Goal: Task Accomplishment & Management: Use online tool/utility

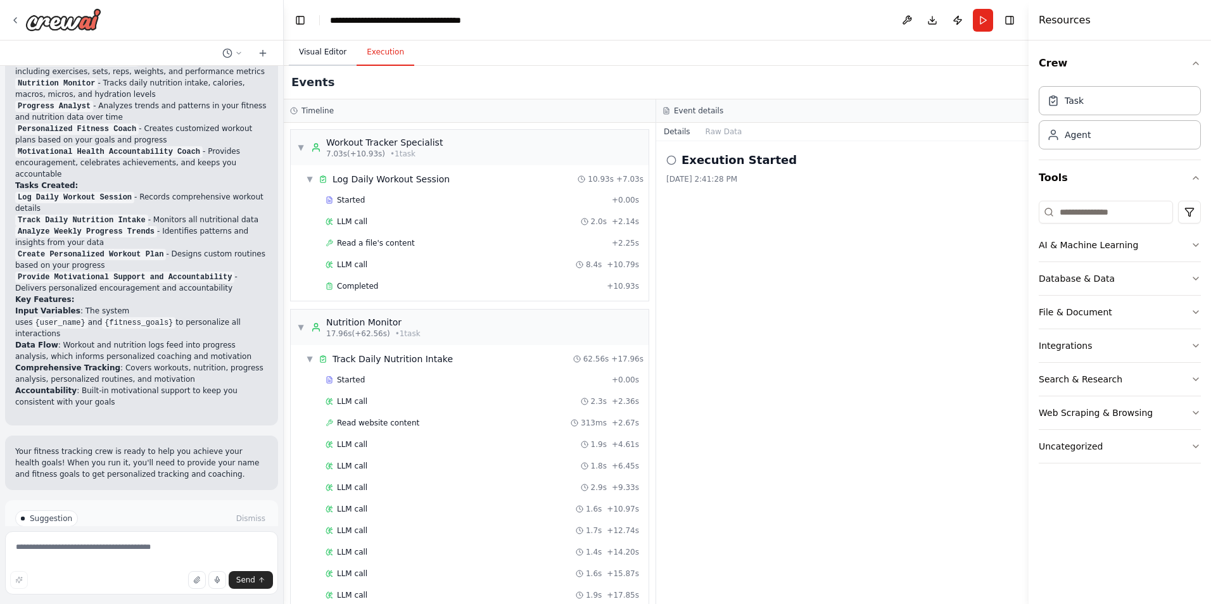
click at [324, 48] on button "Visual Editor" at bounding box center [323, 52] width 68 height 27
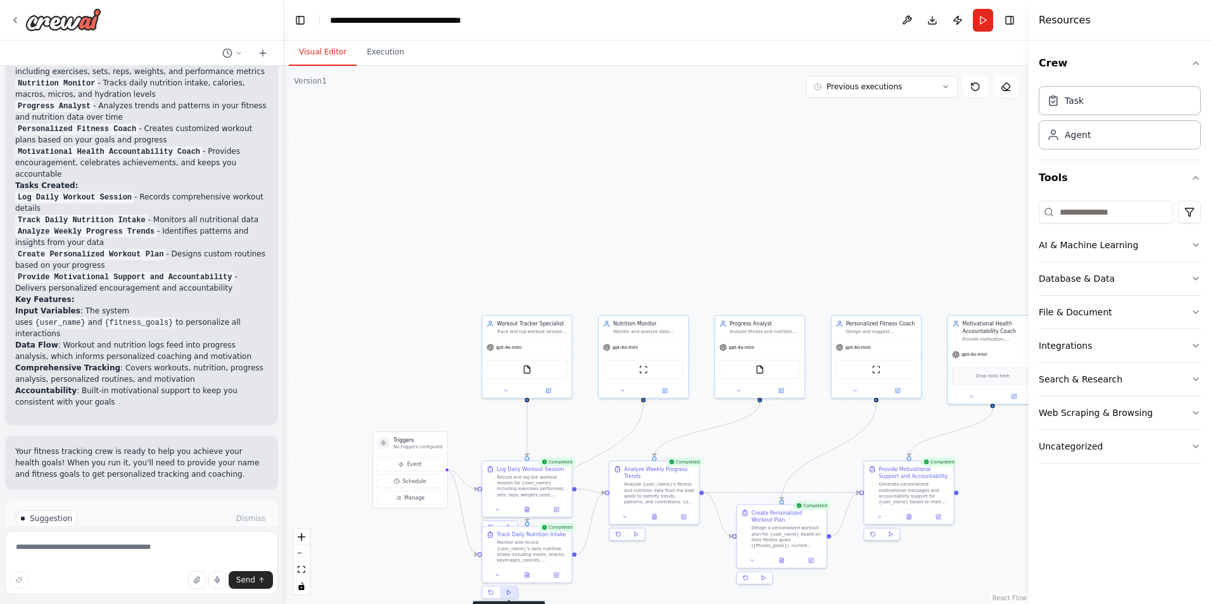
click at [509, 592] on polygon at bounding box center [508, 592] width 3 height 4
click at [537, 474] on div "Record and log the workout session for {user_name} including exercises performe…" at bounding box center [535, 478] width 70 height 23
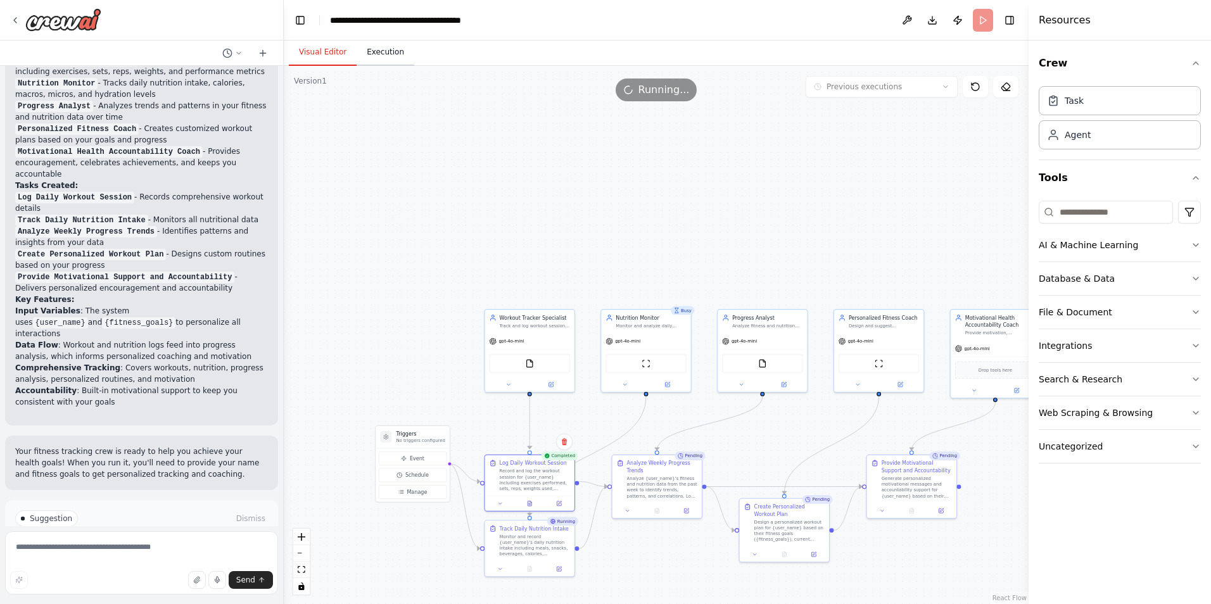
click at [382, 49] on button "Execution" at bounding box center [386, 52] width 58 height 27
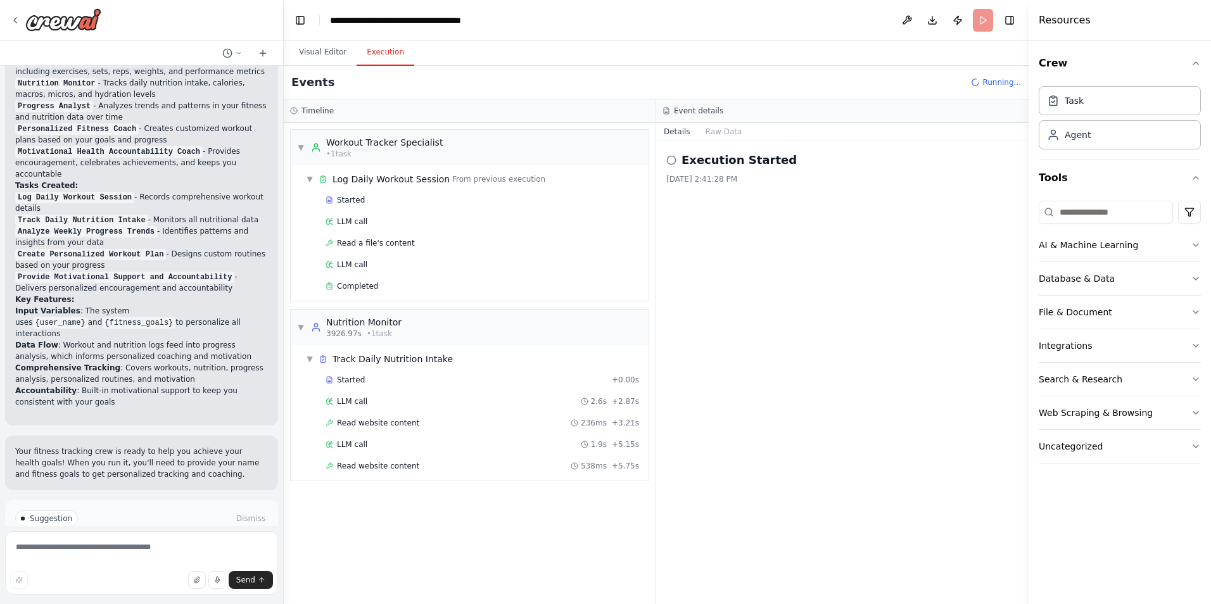
click at [670, 156] on circle at bounding box center [671, 160] width 8 height 8
click at [716, 130] on button "Raw Data" at bounding box center [724, 132] width 52 height 18
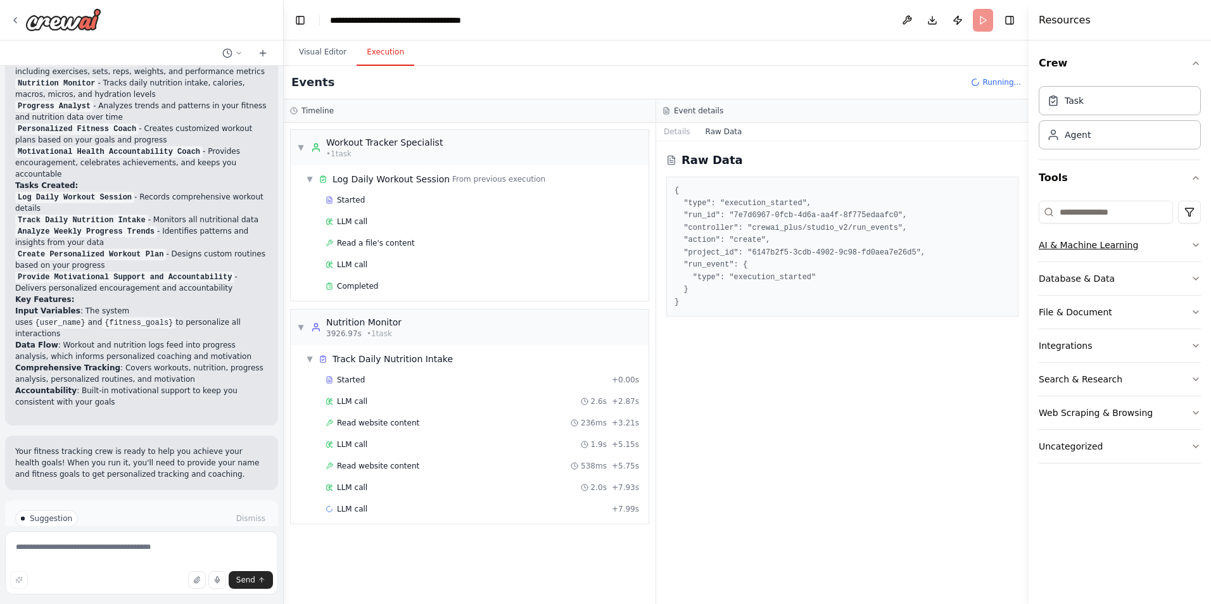
click at [1192, 241] on icon "button" at bounding box center [1196, 245] width 10 height 10
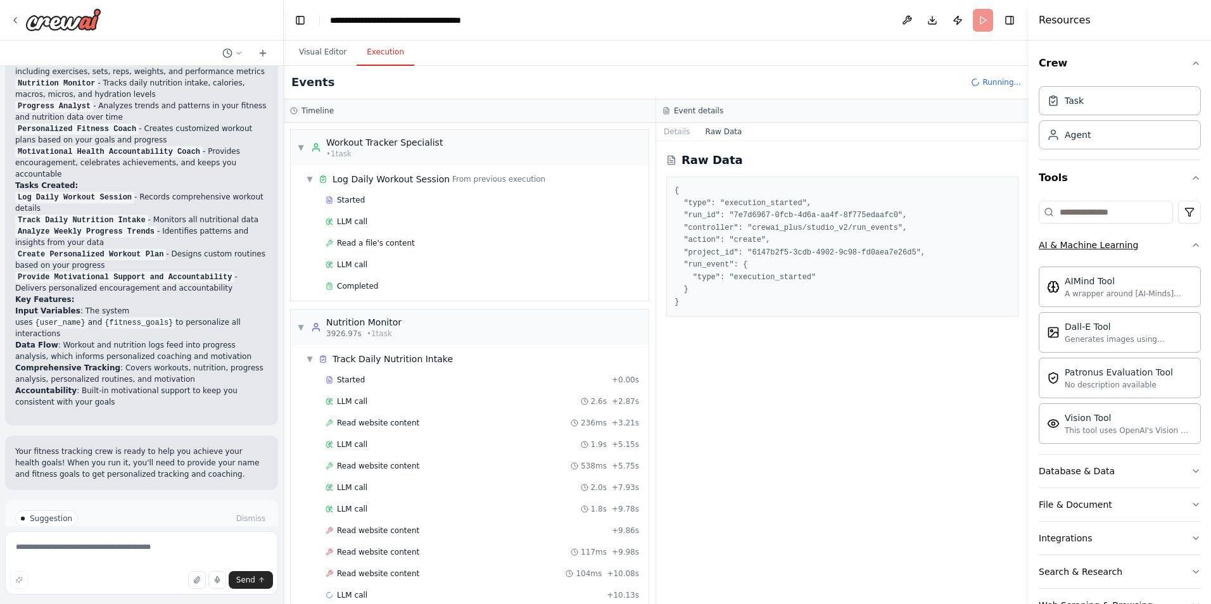
scroll to position [20, 0]
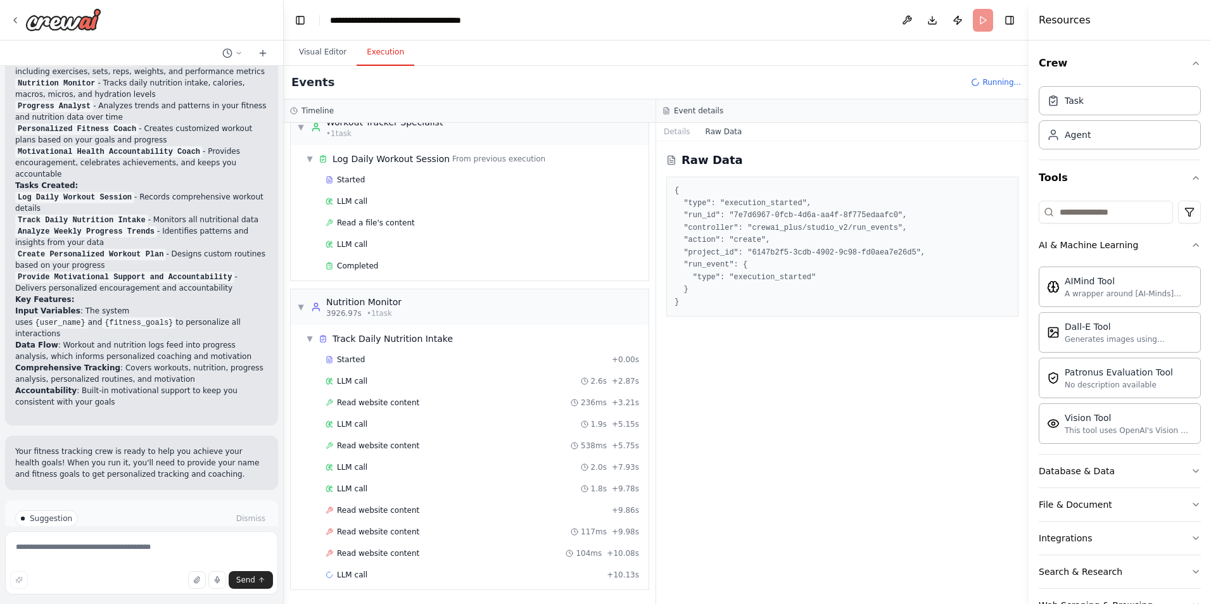
click at [856, 398] on div "Raw Data { "type": "execution_started", "run_id": "7e7d6967-0fcb-4d6a-aa4f-8f77…" at bounding box center [842, 372] width 372 height 463
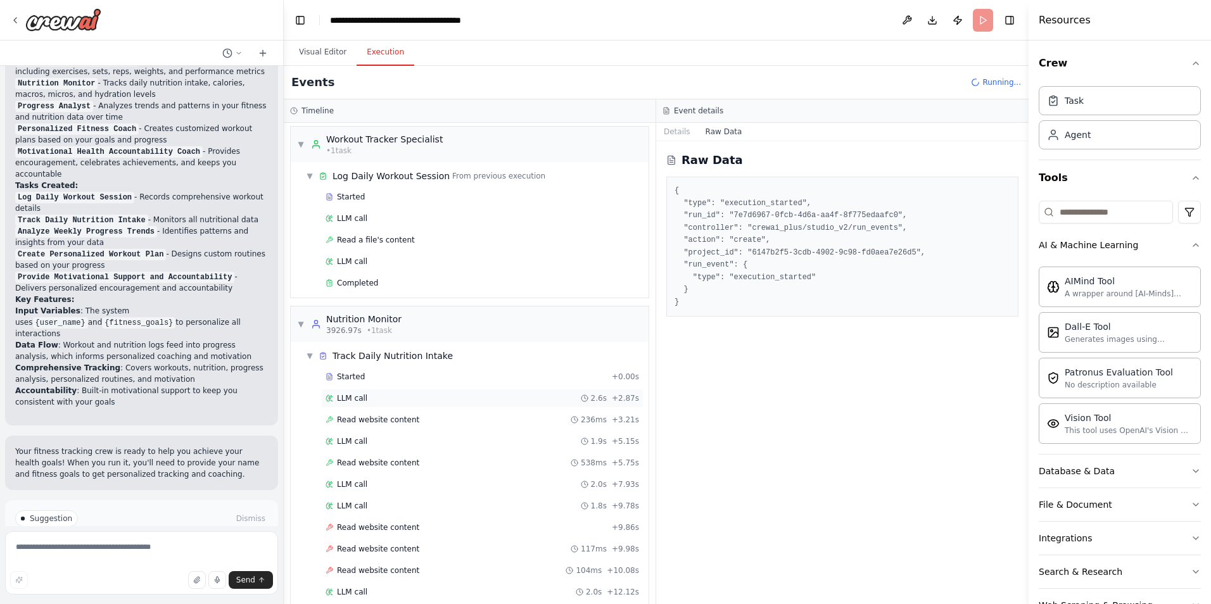
scroll to position [0, 0]
click at [68, 540] on textarea at bounding box center [141, 562] width 273 height 63
type textarea "**********"
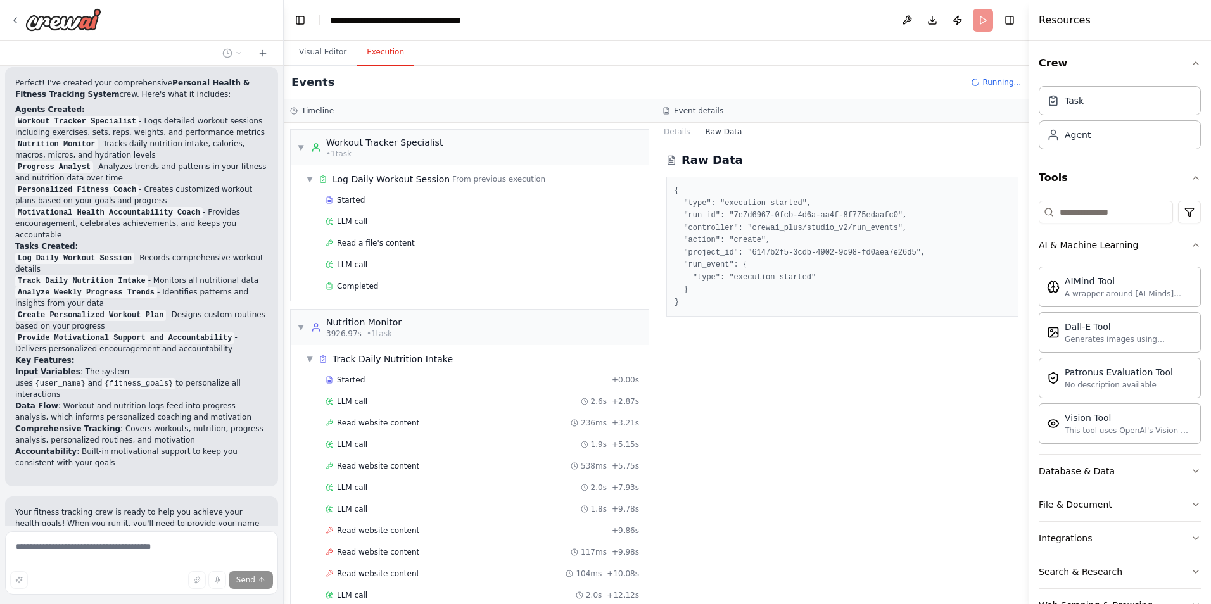
scroll to position [964, 0]
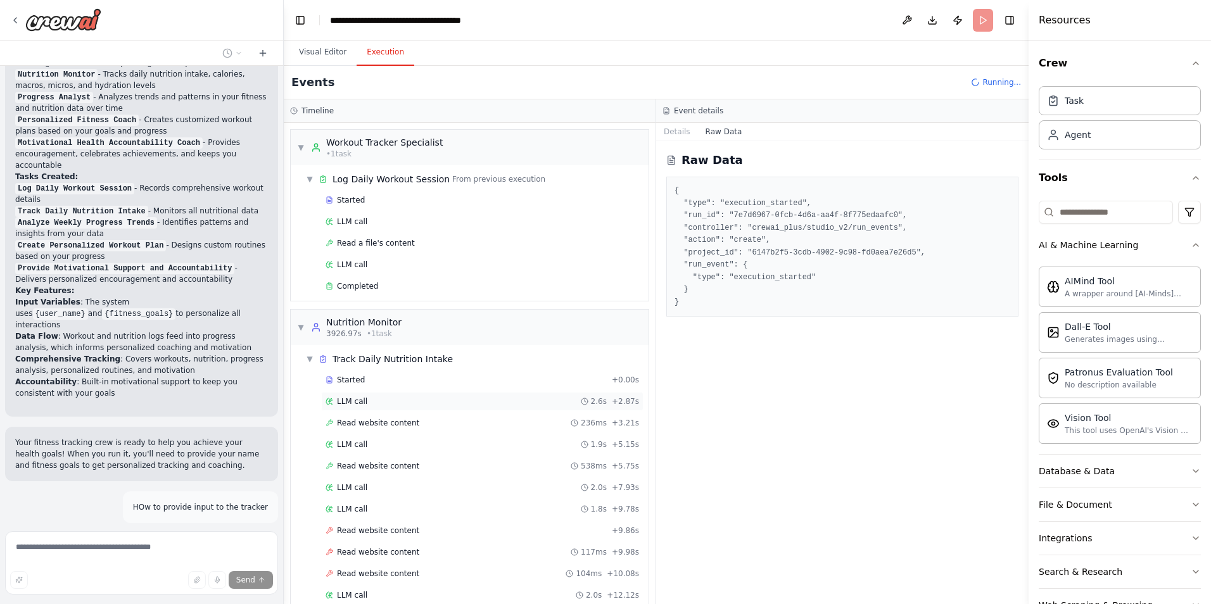
click at [363, 401] on span "LLM call" at bounding box center [352, 401] width 30 height 10
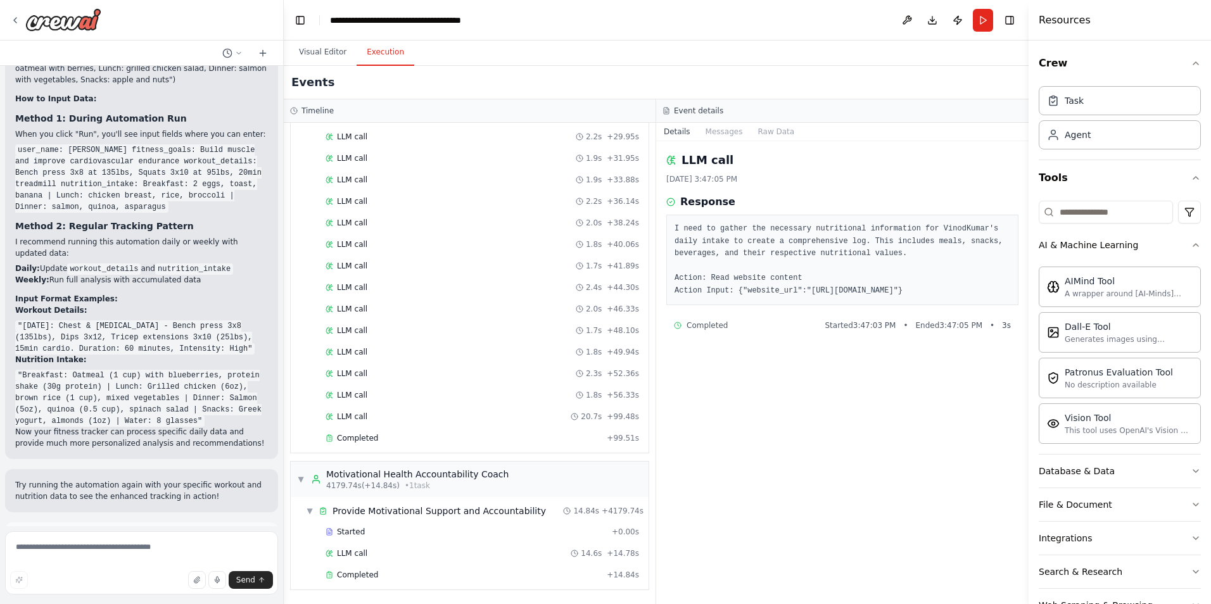
scroll to position [1975, 0]
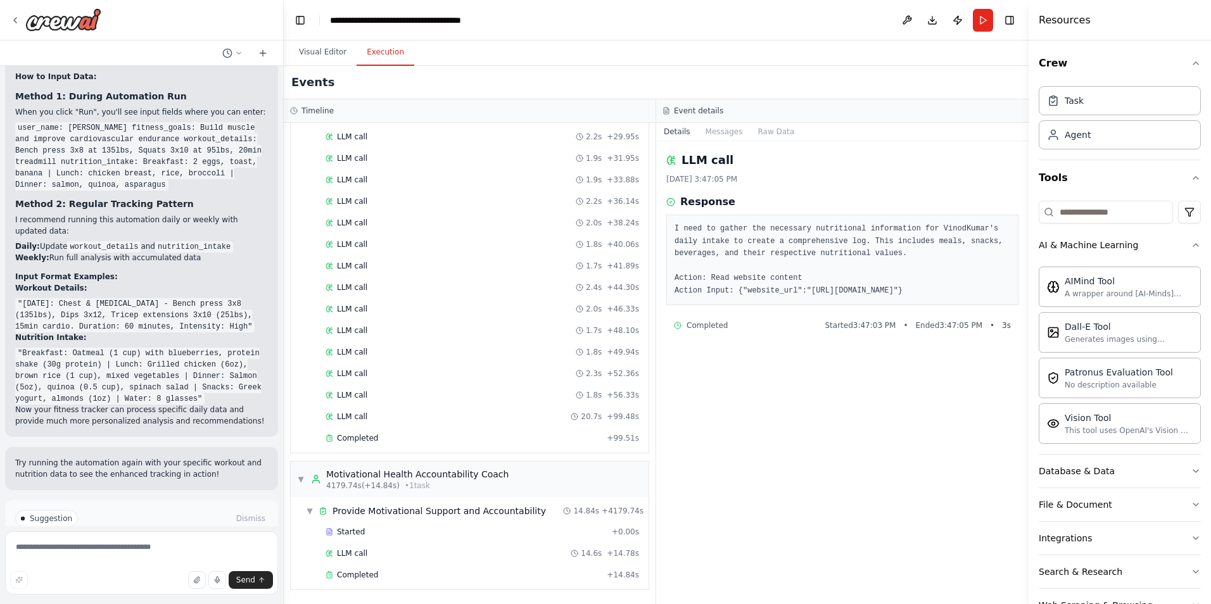
click at [141, 567] on span "Improve automation" at bounding box center [146, 572] width 77 height 10
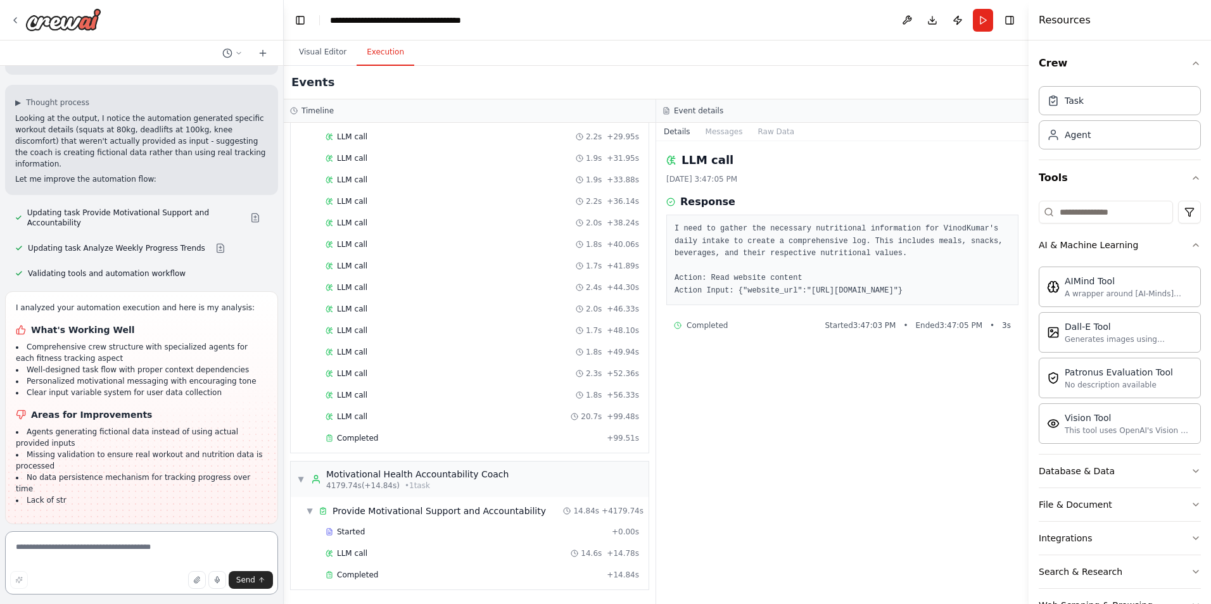
scroll to position [2401, 0]
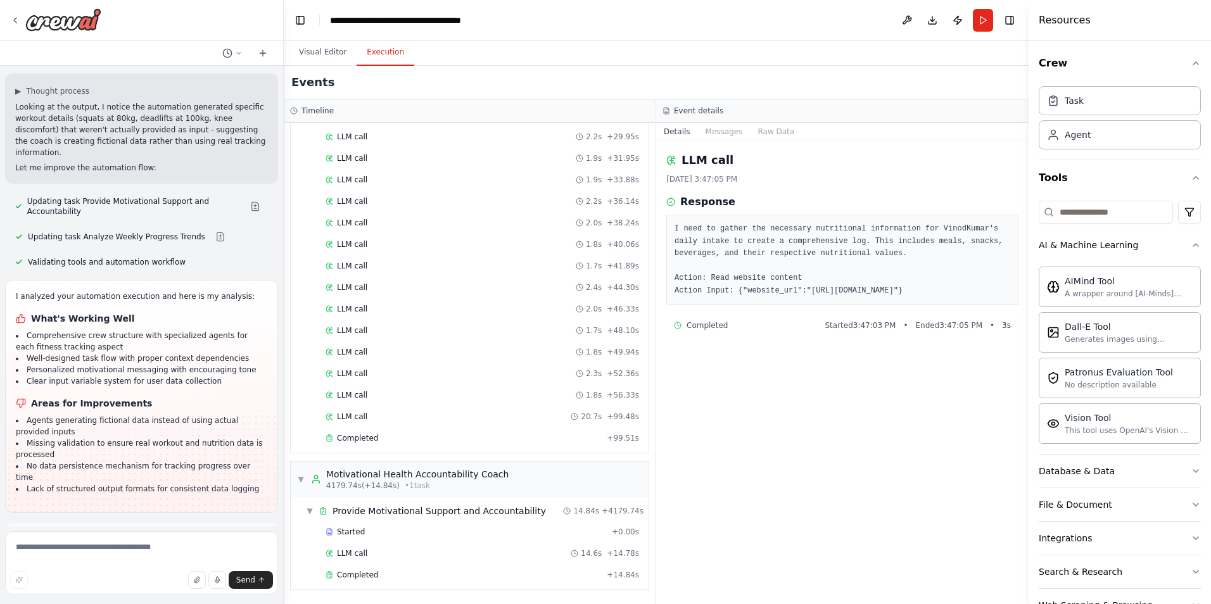
click at [142, 590] on span "Run Automation" at bounding box center [147, 595] width 61 height 10
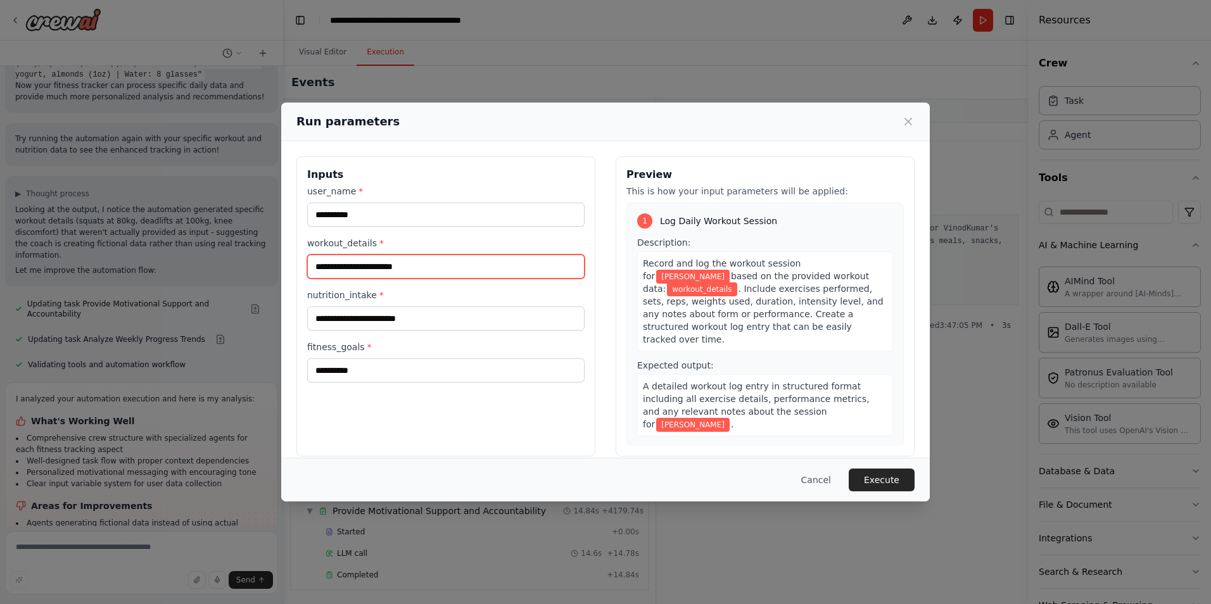
click at [421, 265] on input "workout_details *" at bounding box center [445, 267] width 277 height 24
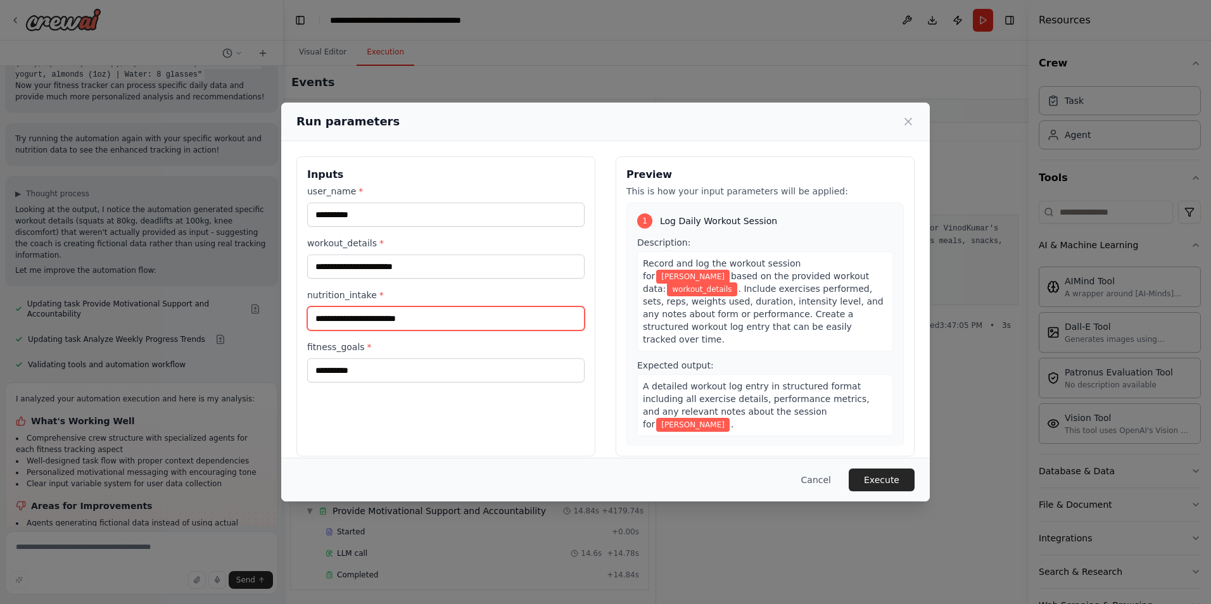
click at [429, 323] on input "nutrition_intake *" at bounding box center [445, 318] width 277 height 24
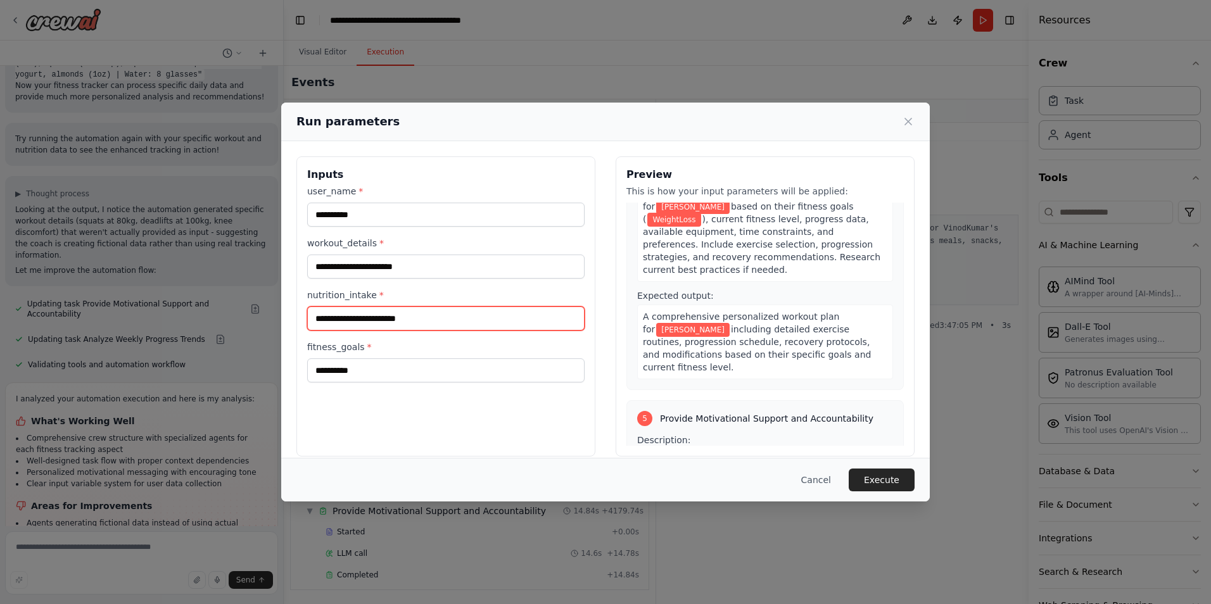
scroll to position [994, 0]
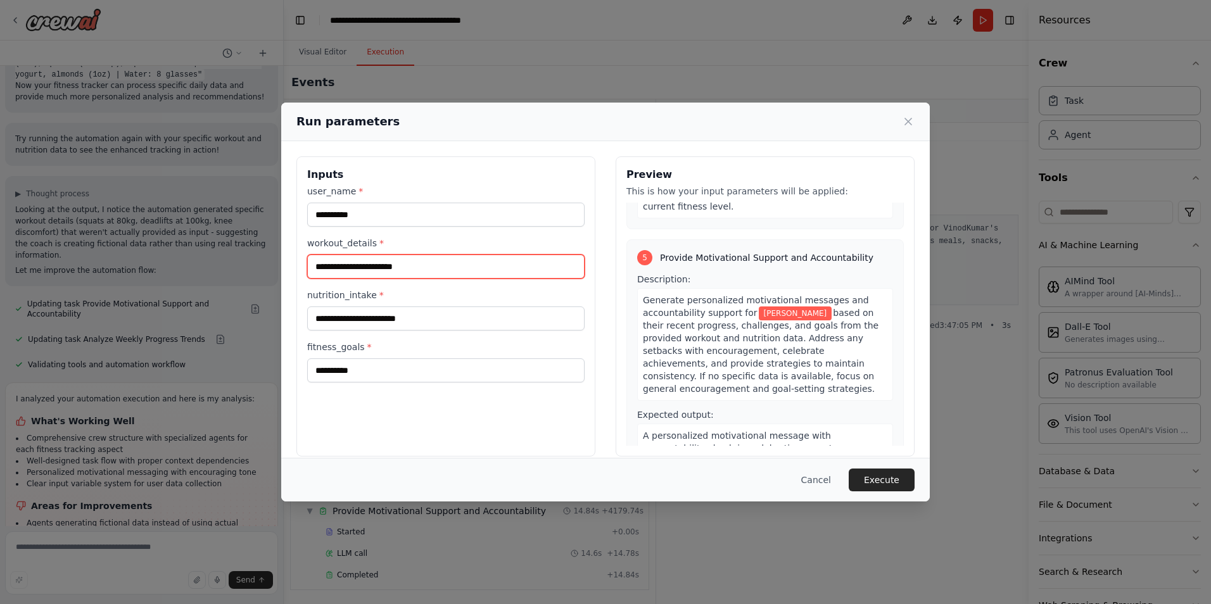
click at [423, 263] on input "workout_details *" at bounding box center [445, 267] width 277 height 24
type input "**********"
